Goal: Transaction & Acquisition: Obtain resource

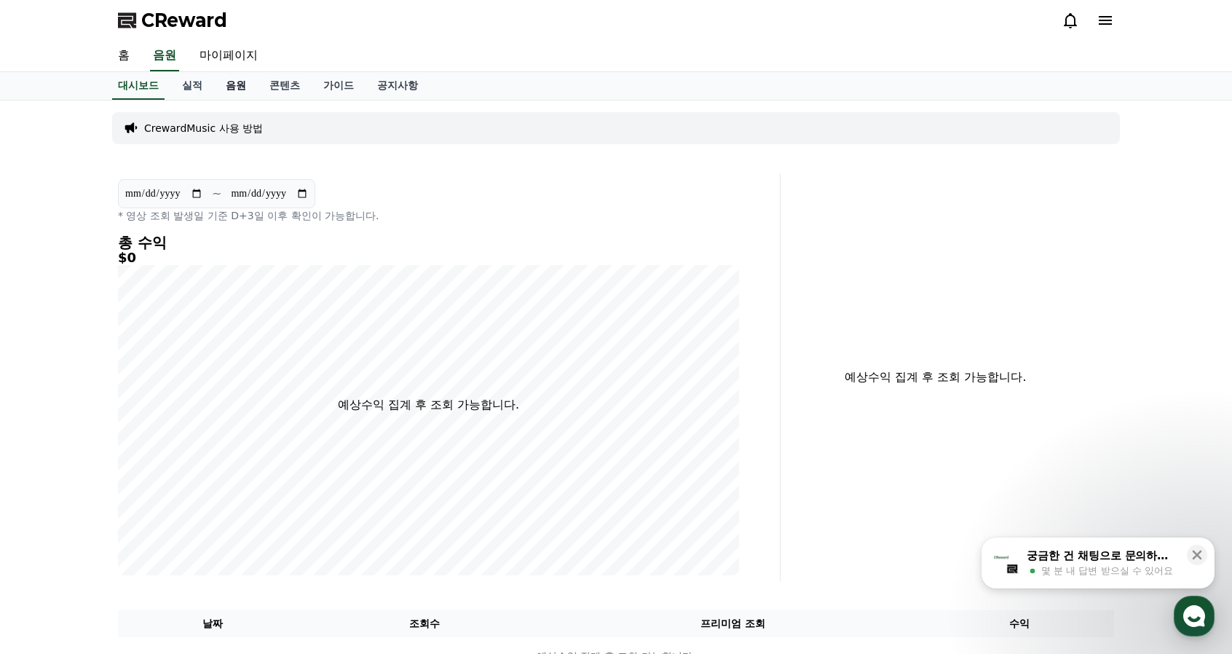
click at [235, 91] on link "음원" at bounding box center [236, 86] width 44 height 28
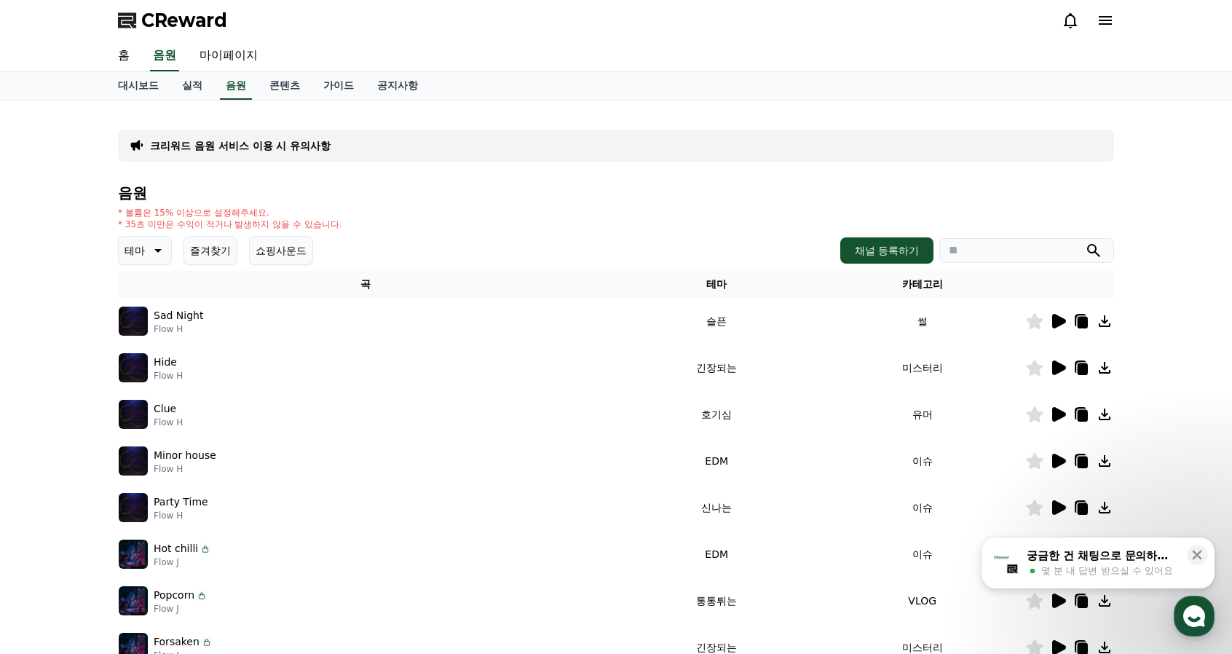
click at [153, 248] on icon at bounding box center [156, 250] width 17 height 17
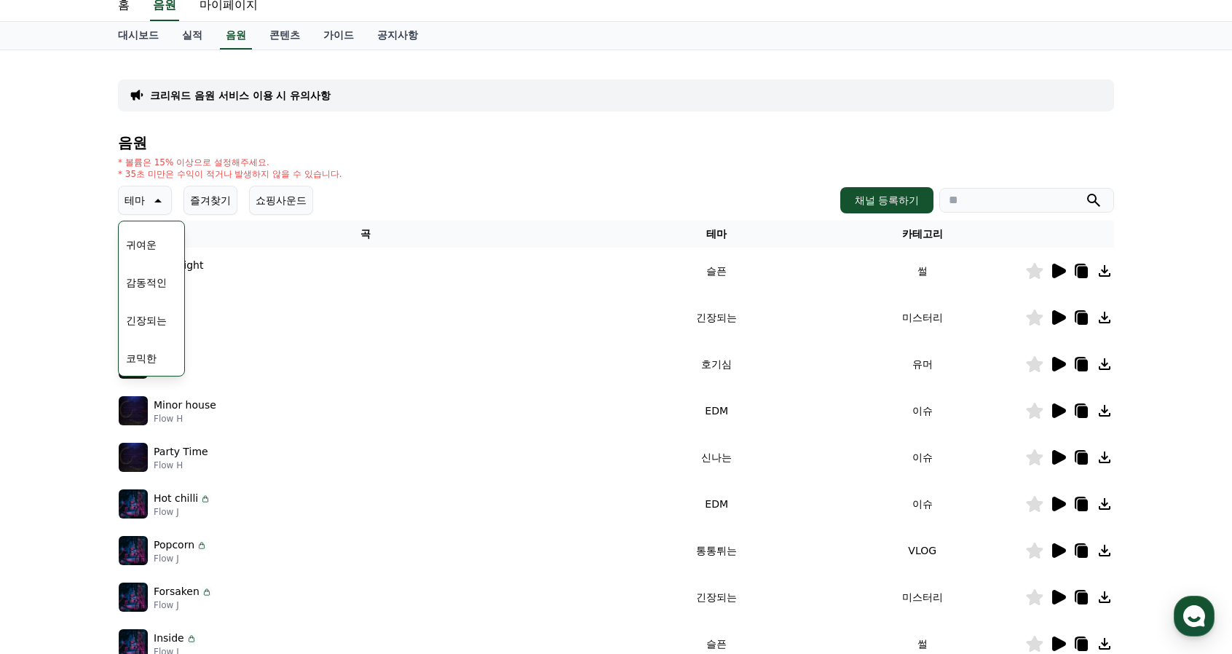
scroll to position [73, 0]
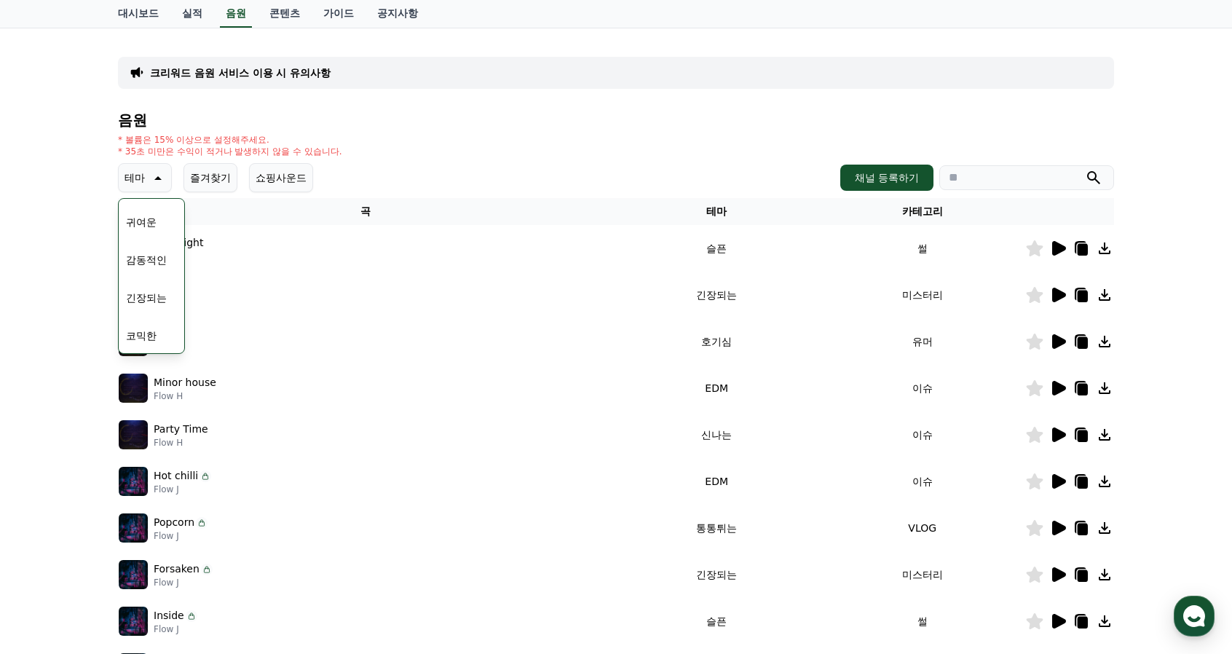
click at [153, 299] on button "긴장되는" at bounding box center [146, 298] width 52 height 32
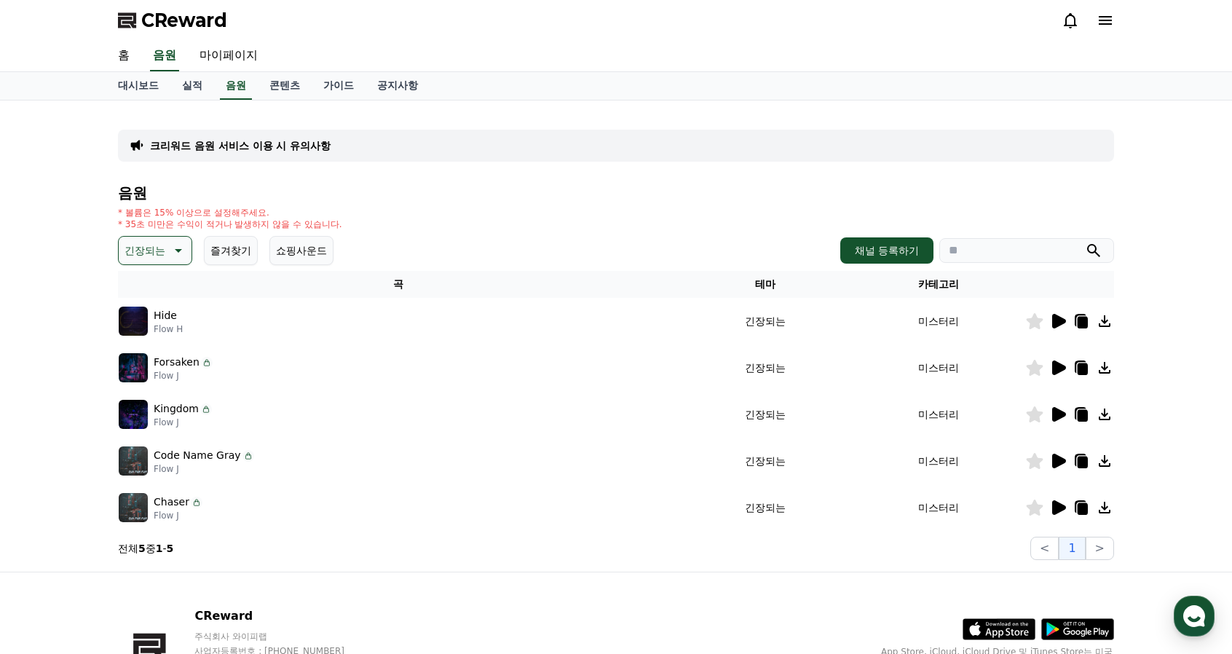
click at [1064, 364] on icon at bounding box center [1058, 367] width 17 height 17
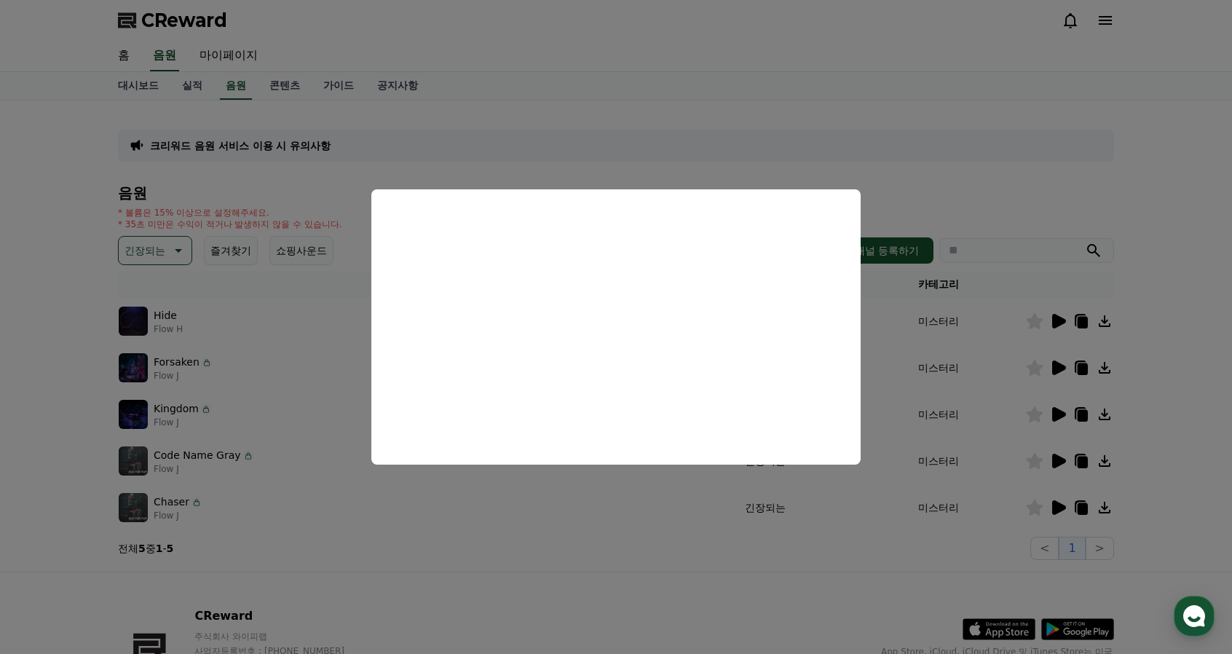
click at [93, 241] on button "close modal" at bounding box center [616, 327] width 1232 height 654
click at [171, 253] on icon at bounding box center [176, 250] width 17 height 17
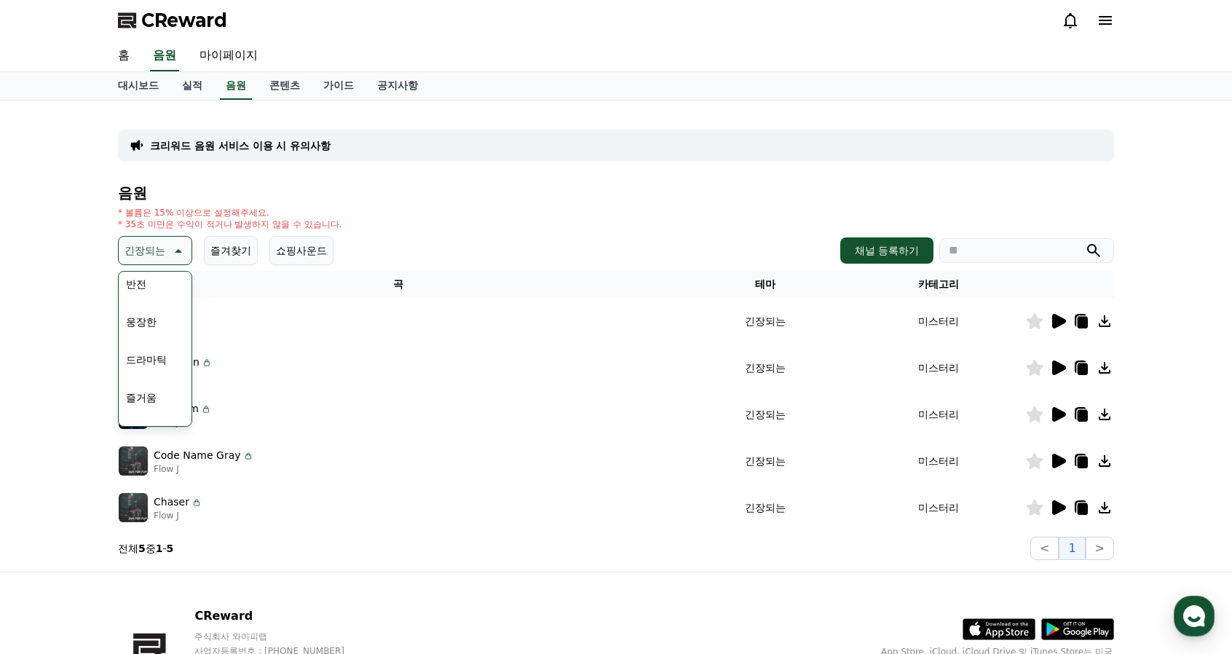
scroll to position [291, 0]
click at [152, 347] on button "드라마틱" at bounding box center [146, 339] width 52 height 32
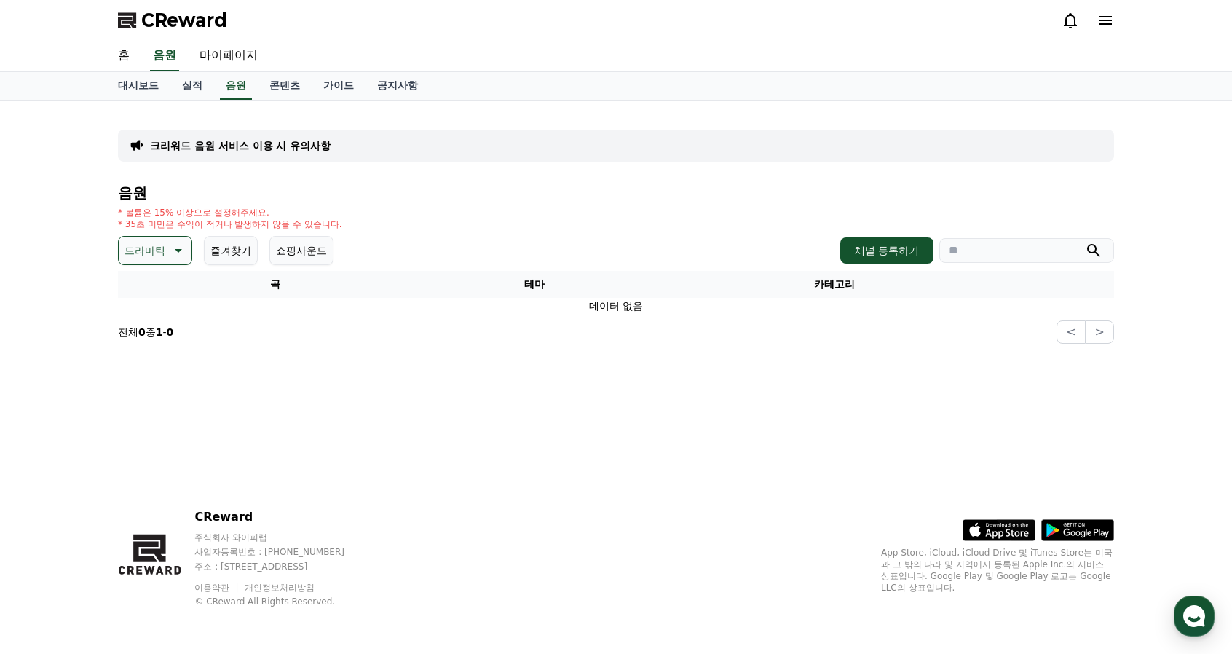
click at [153, 237] on button "드라마틱" at bounding box center [155, 250] width 74 height 29
click at [162, 251] on p "드라마틱" at bounding box center [145, 250] width 41 height 20
click at [168, 240] on button "드라마틱" at bounding box center [155, 250] width 74 height 29
click at [147, 412] on button "코믹한" at bounding box center [141, 409] width 42 height 32
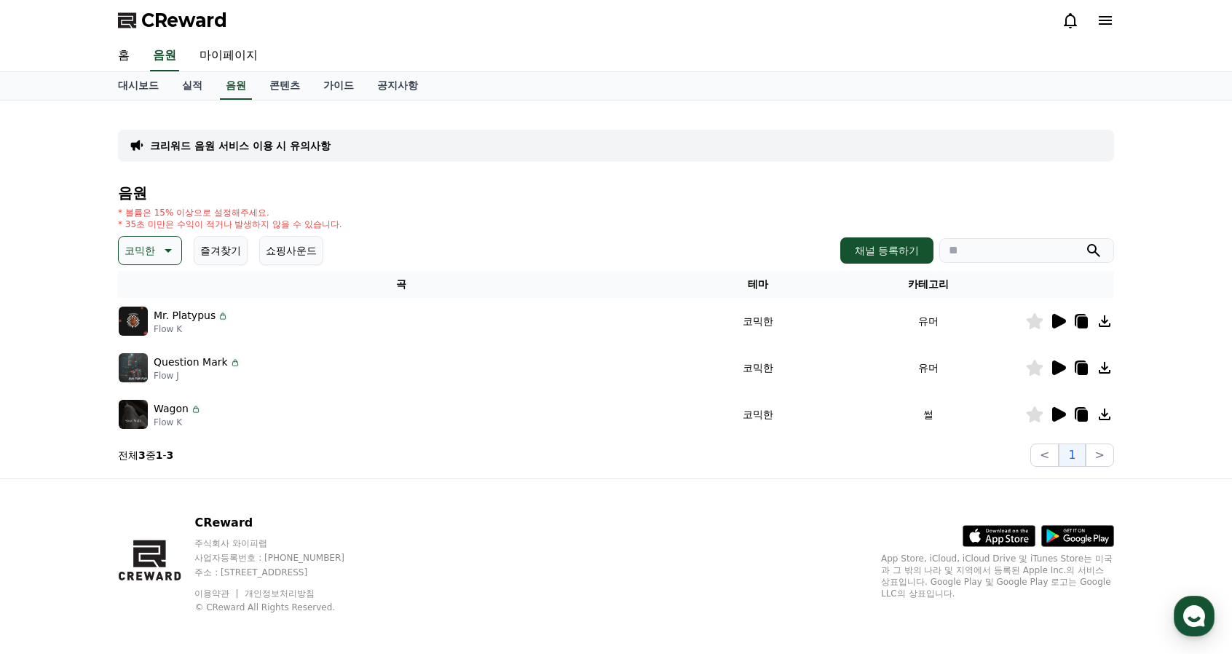
click at [1056, 320] on icon at bounding box center [1060, 321] width 14 height 15
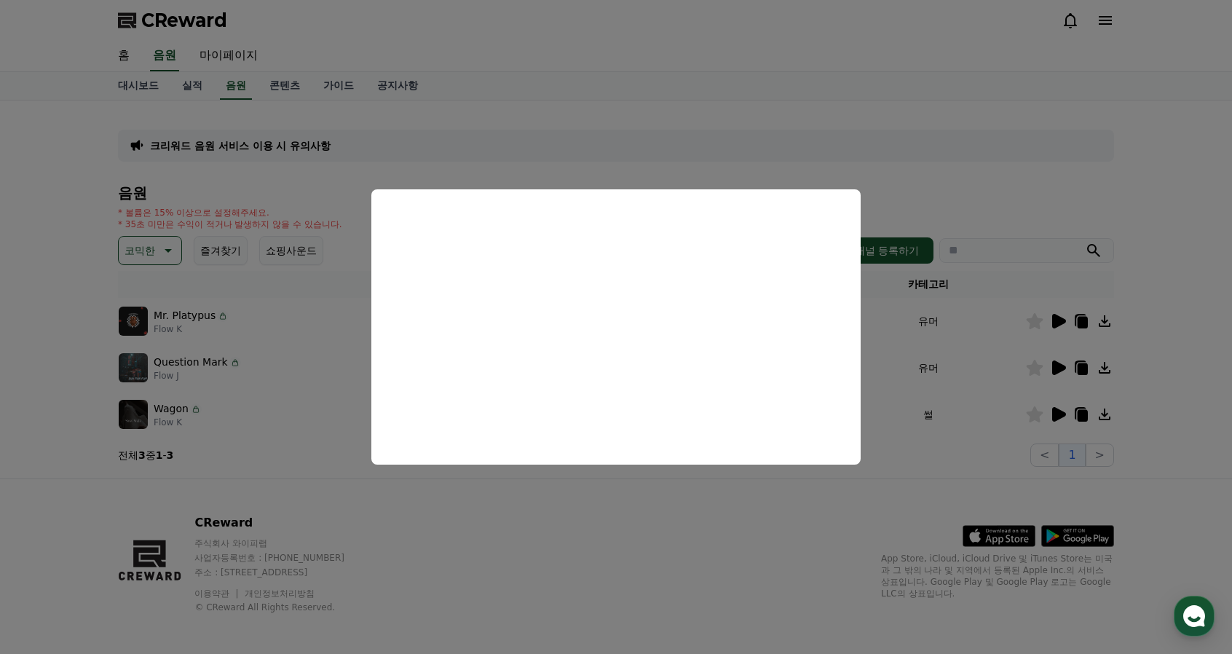
click at [720, 528] on button "close modal" at bounding box center [616, 327] width 1232 height 654
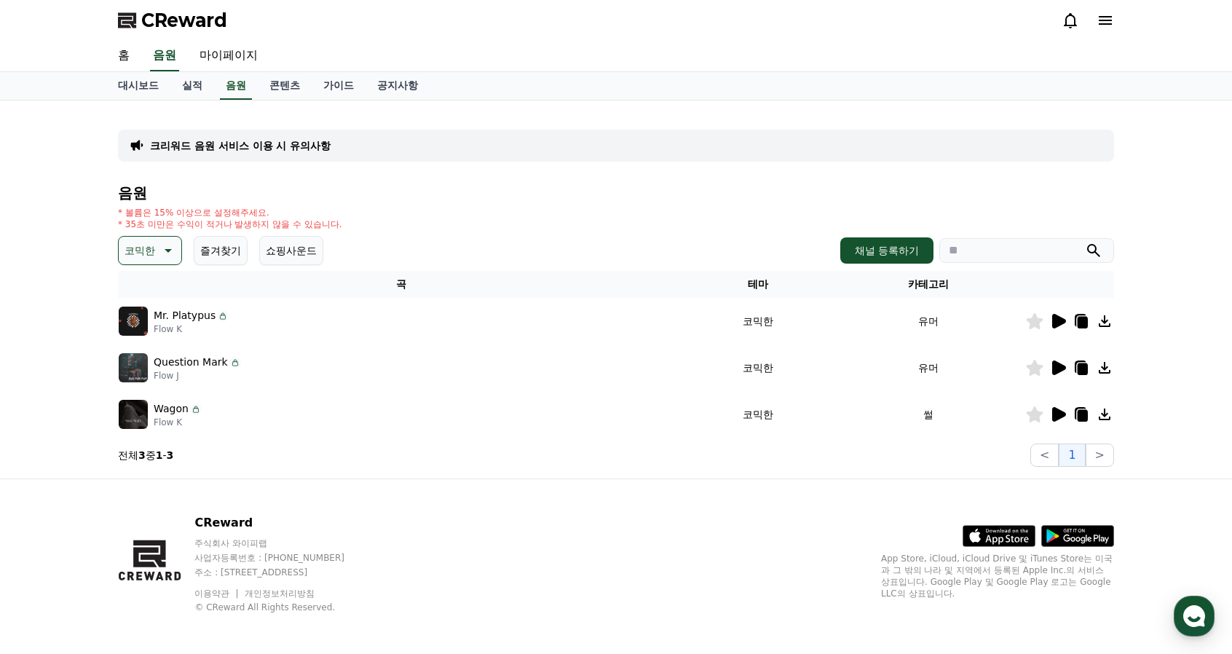
click at [1082, 317] on icon at bounding box center [1083, 323] width 10 height 12
click at [1042, 321] on icon at bounding box center [1034, 321] width 17 height 16
drag, startPoint x: 700, startPoint y: 511, endPoint x: 846, endPoint y: 463, distance: 153.9
click at [702, 511] on div "CReward 주식회사 와이피랩 사업자등록번호 : [PHONE_NUMBER] 주소 : [STREET_ADDRESS] 이용약관 개인정보처리방침 …" at bounding box center [616, 569] width 1020 height 181
click at [1059, 366] on icon at bounding box center [1060, 368] width 14 height 15
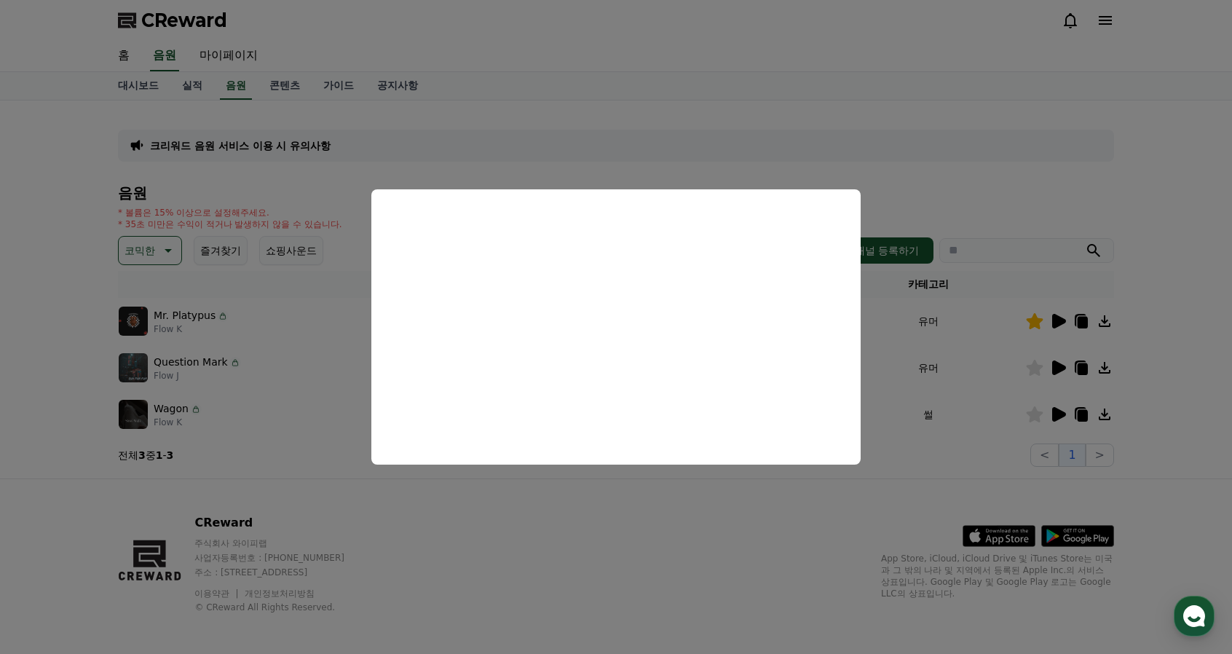
click at [1041, 366] on button "close modal" at bounding box center [616, 327] width 1232 height 654
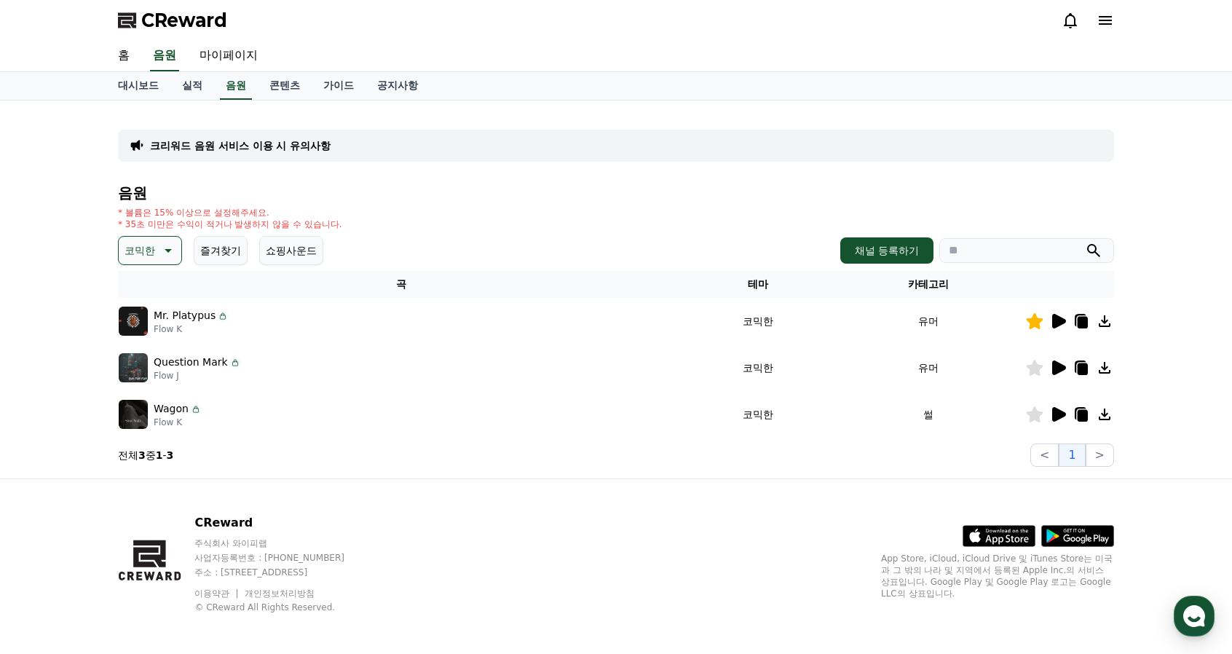
click at [1033, 371] on icon at bounding box center [1035, 368] width 17 height 16
click at [1087, 368] on icon at bounding box center [1083, 369] width 10 height 12
